Goal: Information Seeking & Learning: Learn about a topic

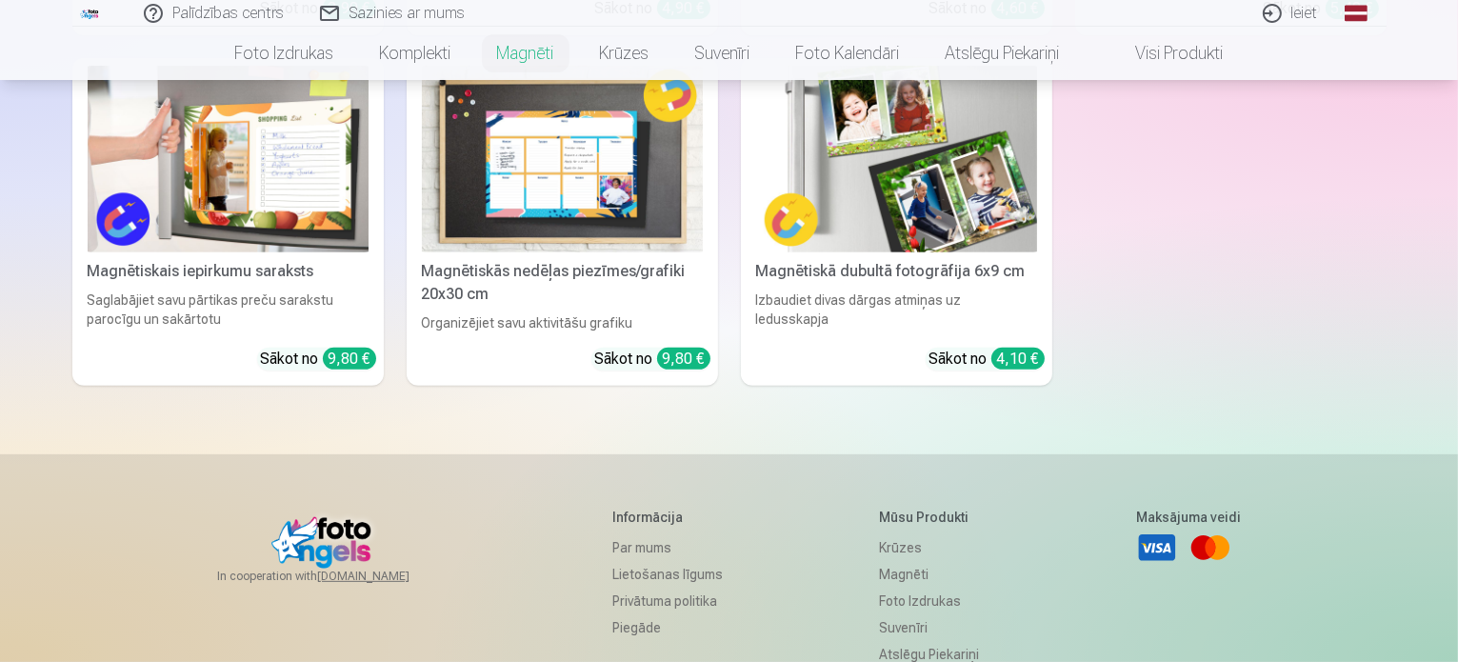
scroll to position [1011, 0]
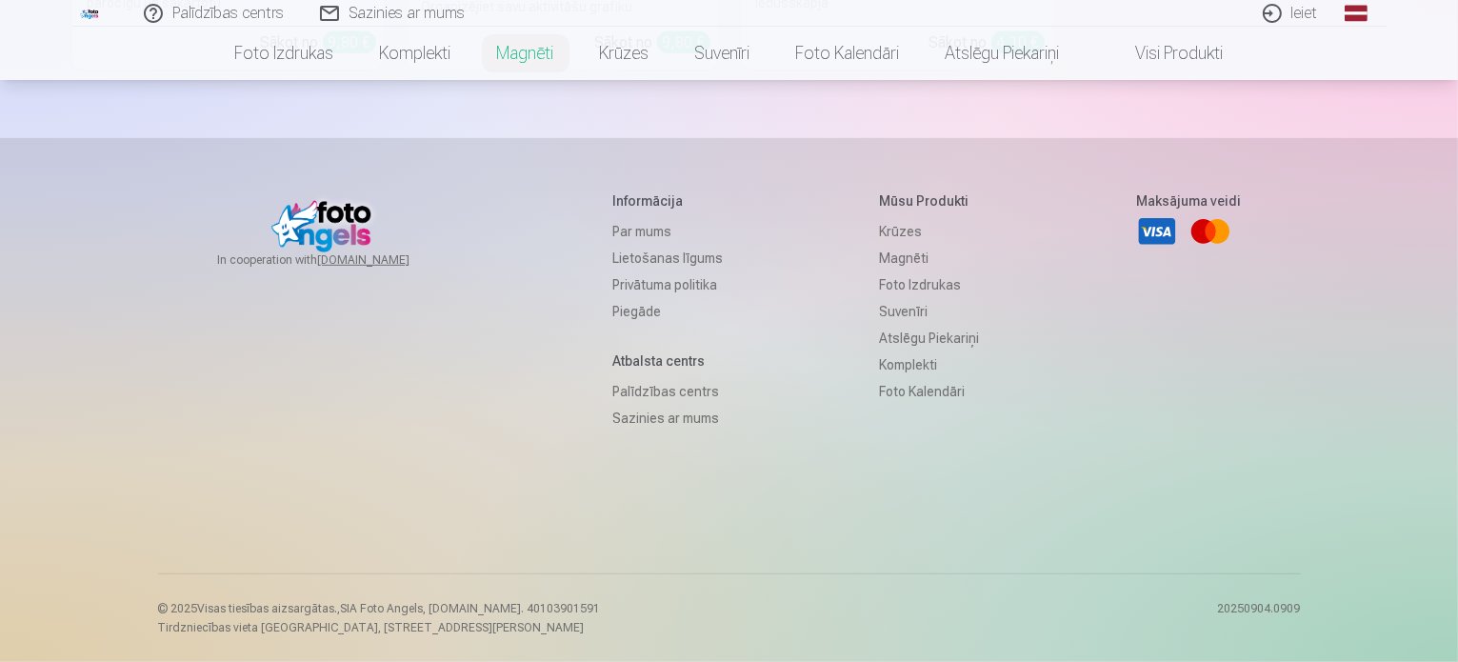
click at [647, 231] on link "Par mums" at bounding box center [667, 231] width 110 height 27
